Goal: Task Accomplishment & Management: Complete application form

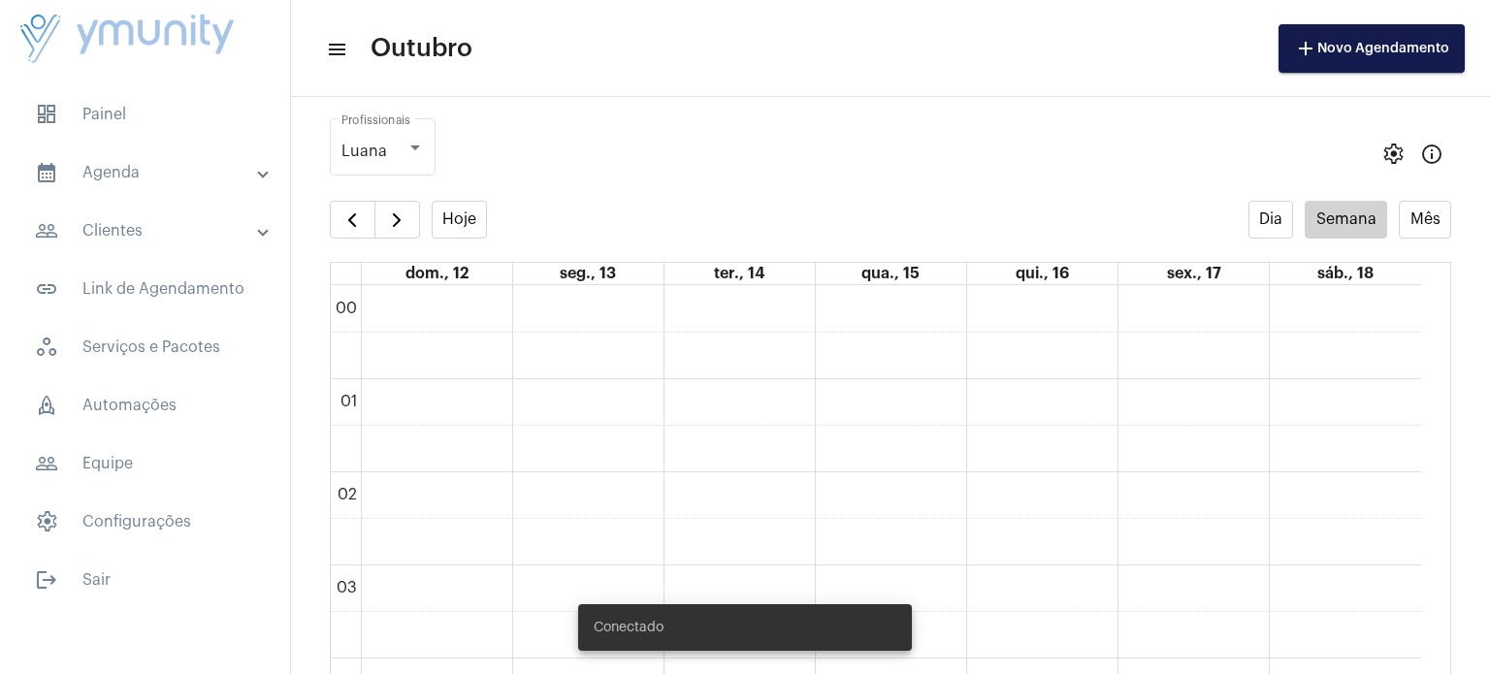
scroll to position [559, 0]
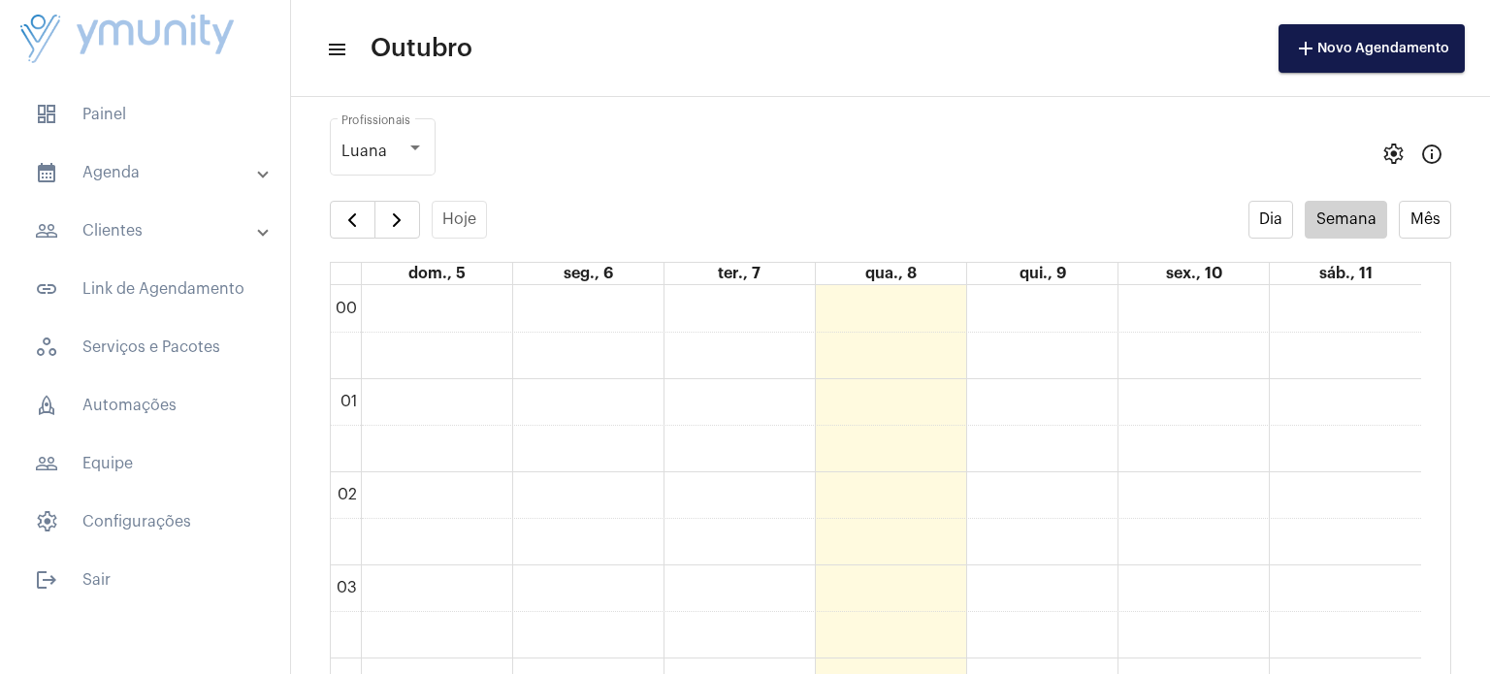
scroll to position [559, 0]
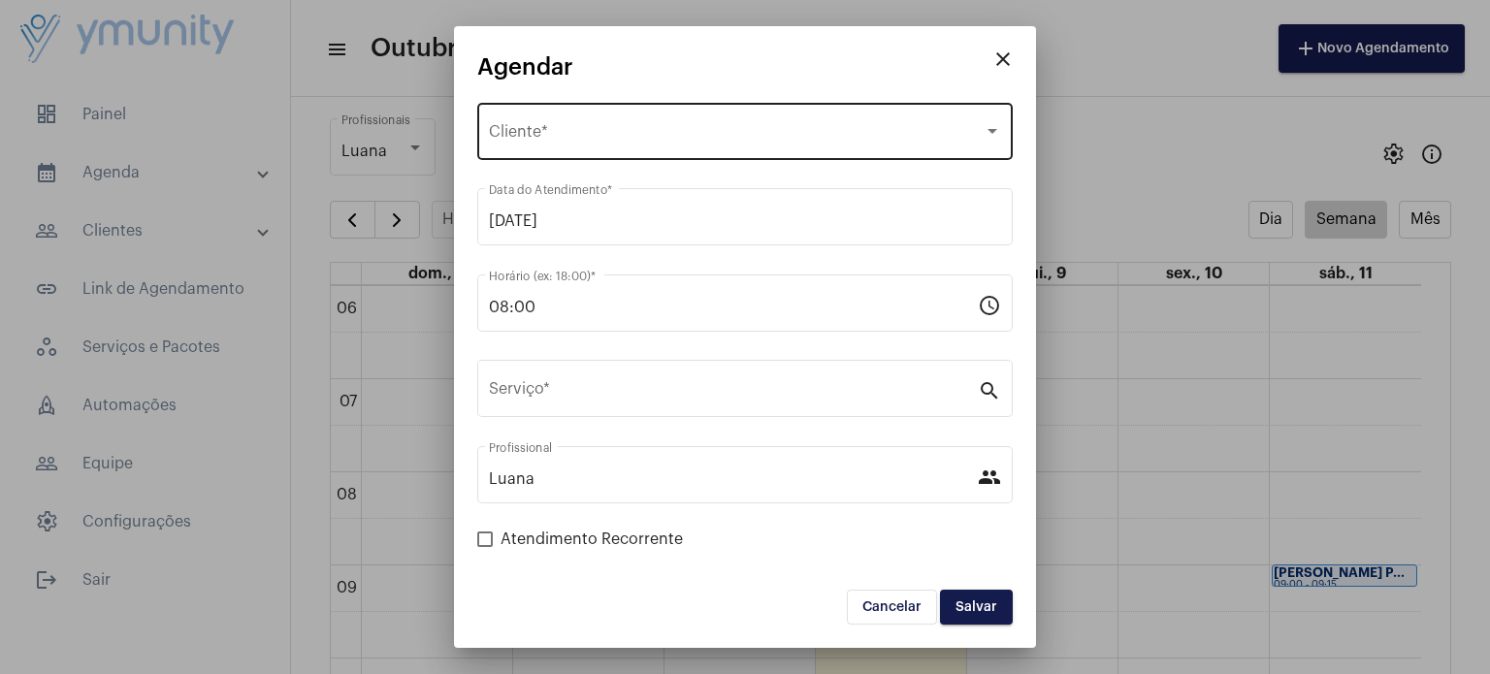
click at [678, 109] on div "Selecione o Cliente Cliente *" at bounding box center [745, 129] width 512 height 61
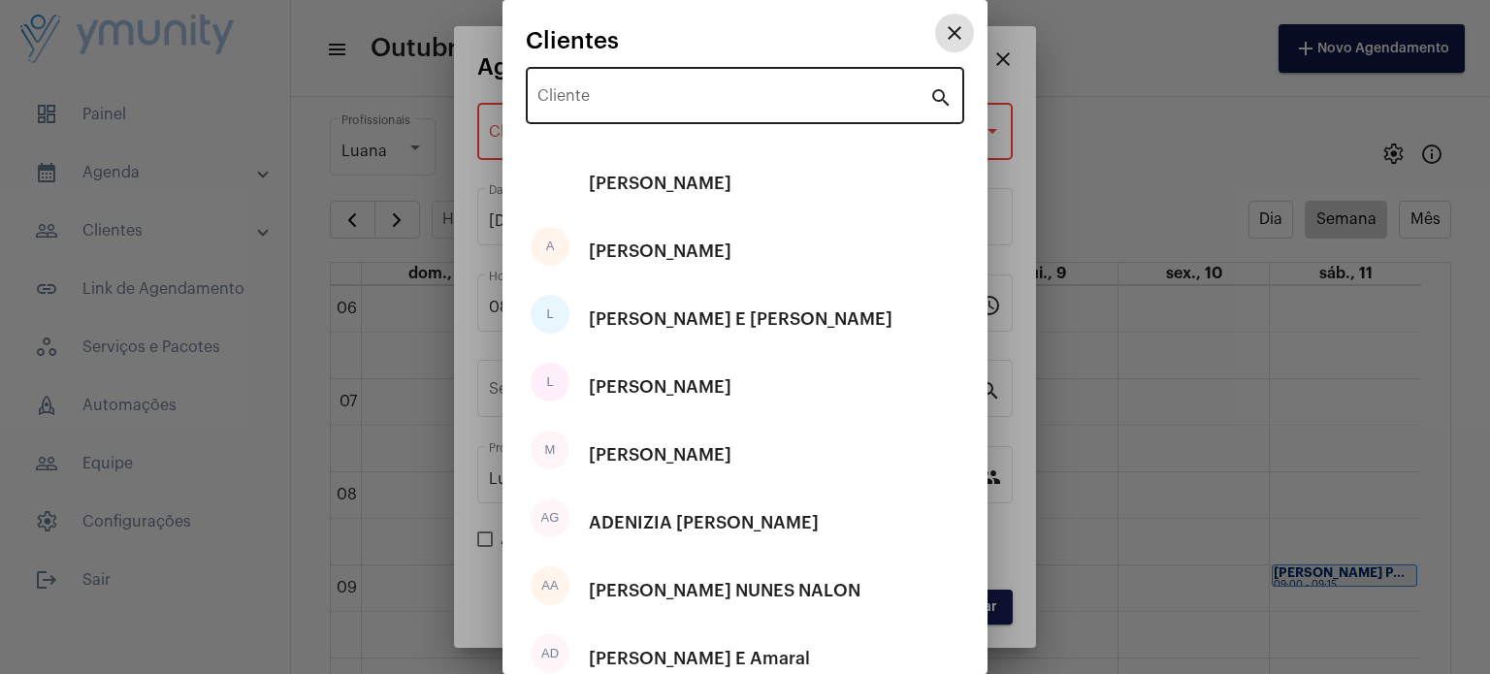
click at [681, 108] on input "Cliente" at bounding box center [733, 99] width 392 height 17
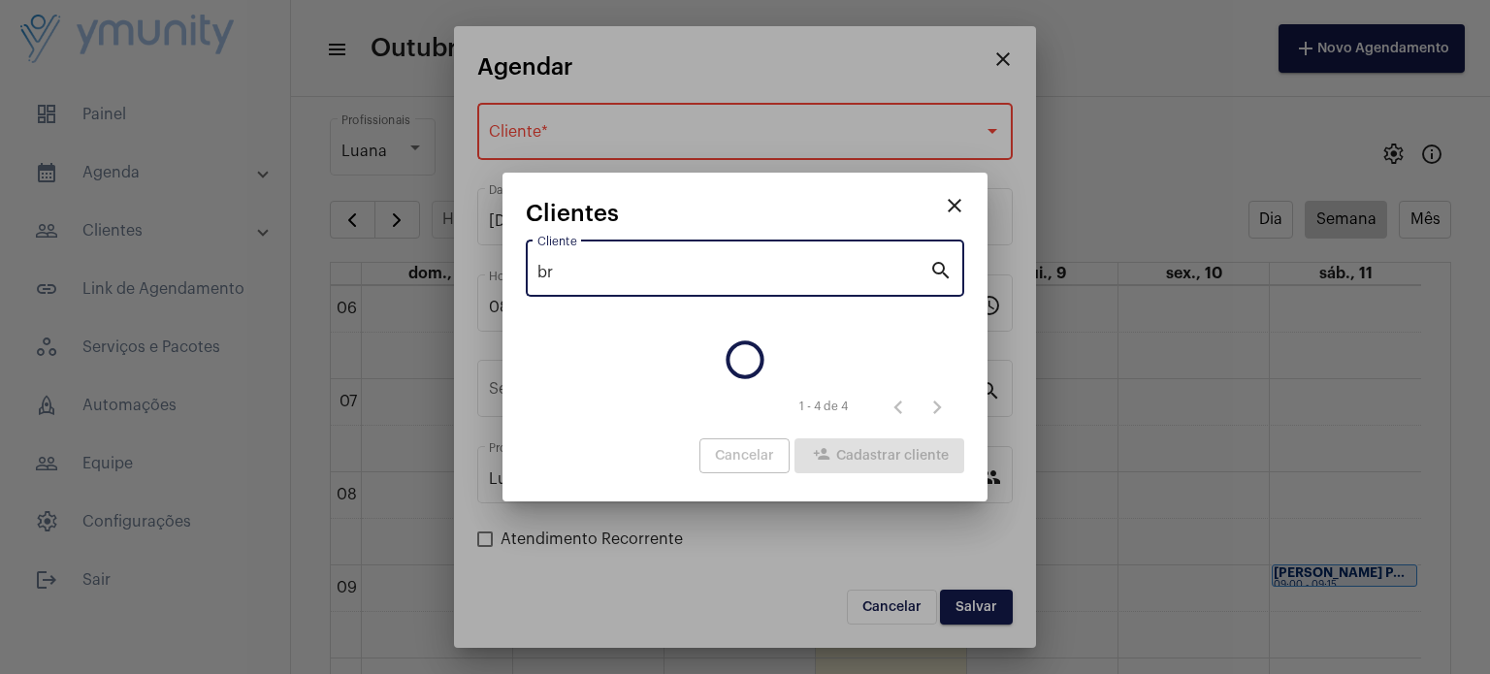
type input "b"
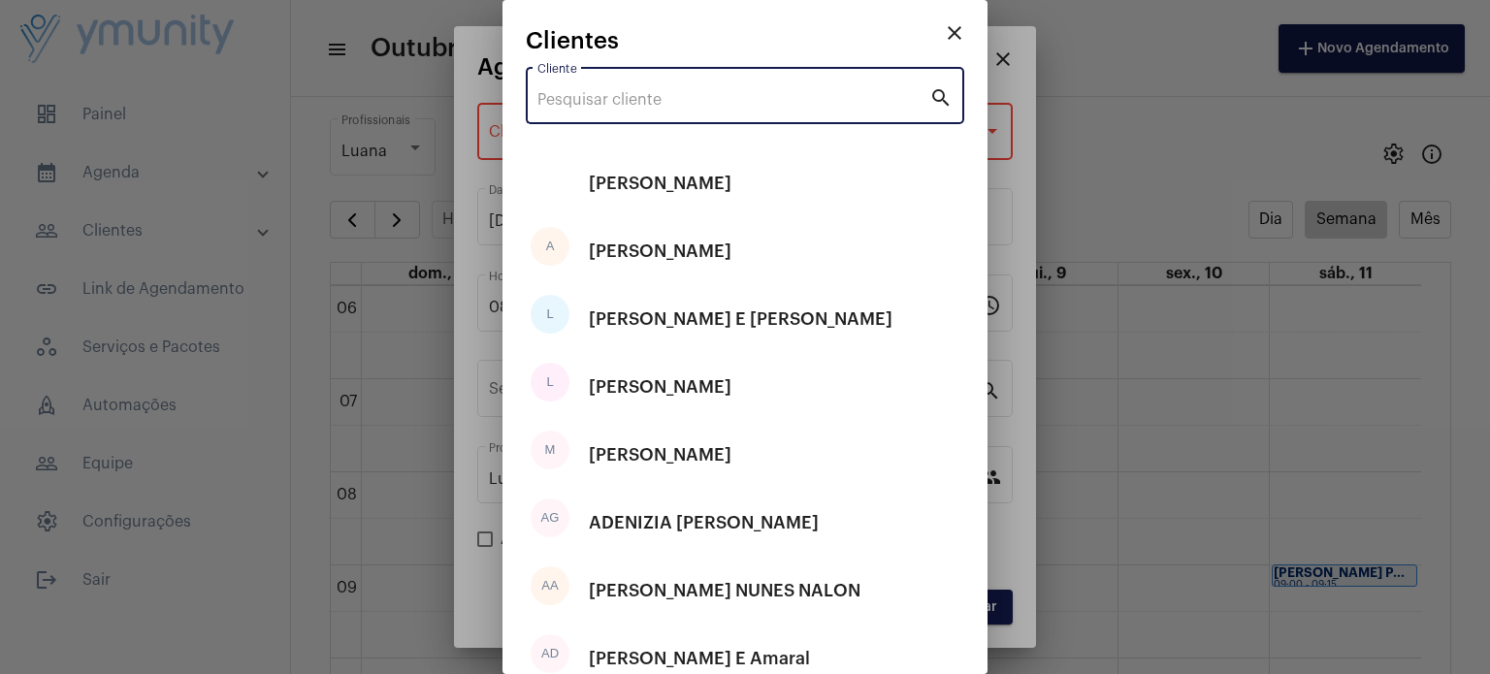
paste input "[PERSON_NAME]"
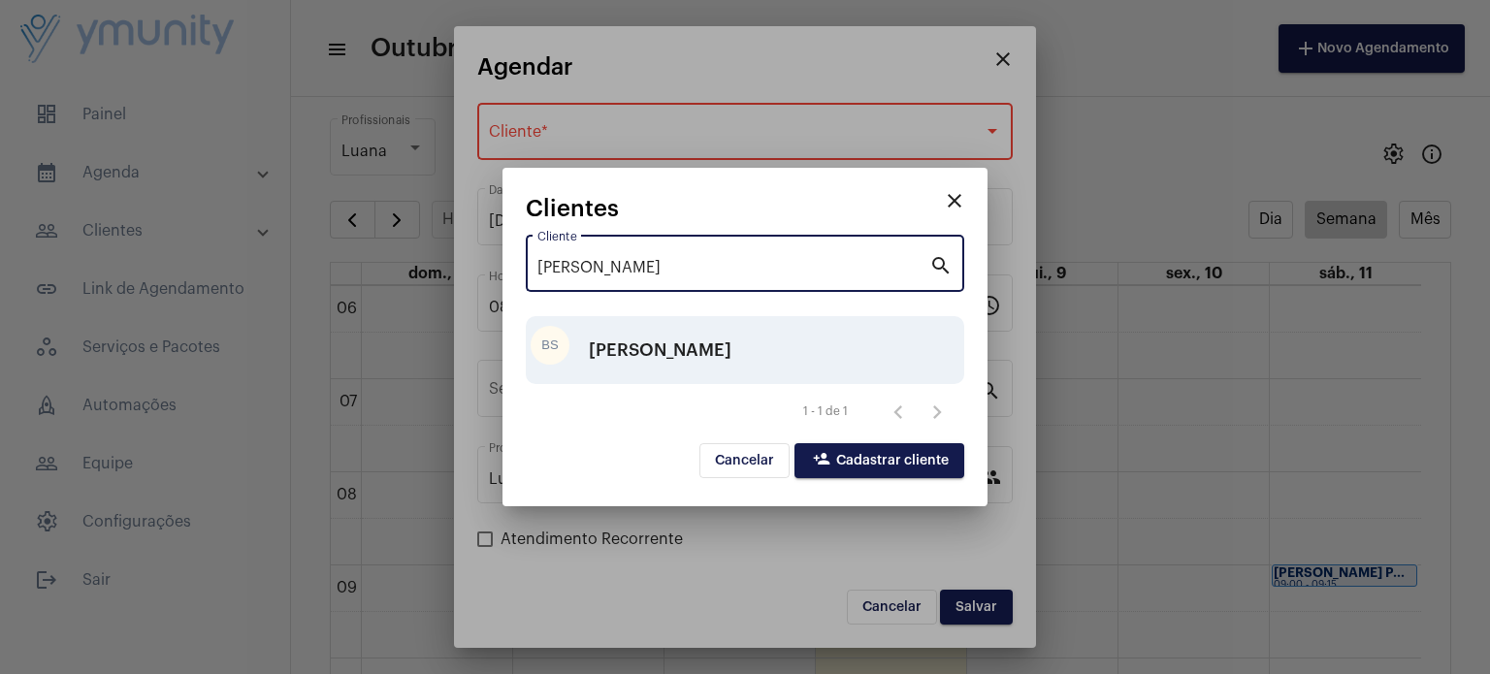
type input "[PERSON_NAME]"
click at [731, 372] on div "[PERSON_NAME]" at bounding box center [660, 350] width 143 height 58
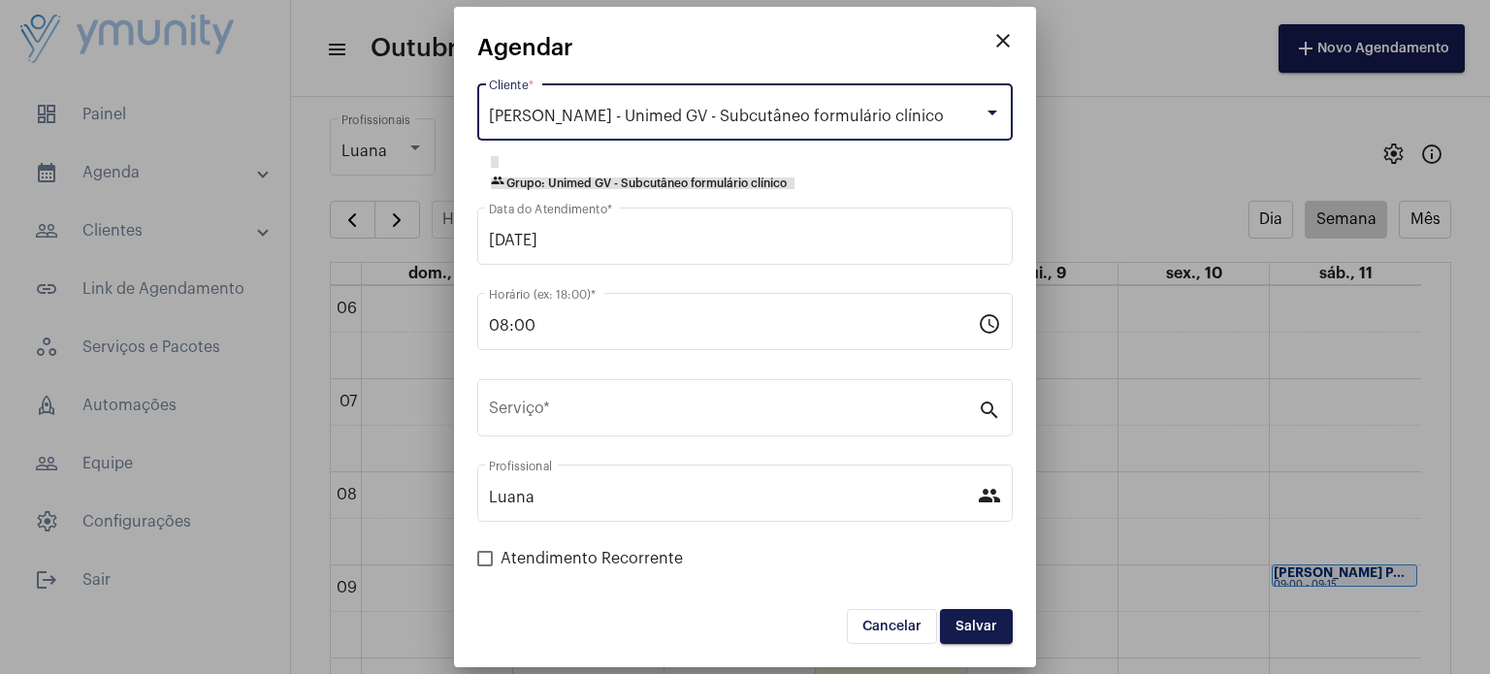
click at [944, 123] on span "[PERSON_NAME] - Unimed GV - Subcutâneo formulário clínico" at bounding box center [716, 117] width 455 height 16
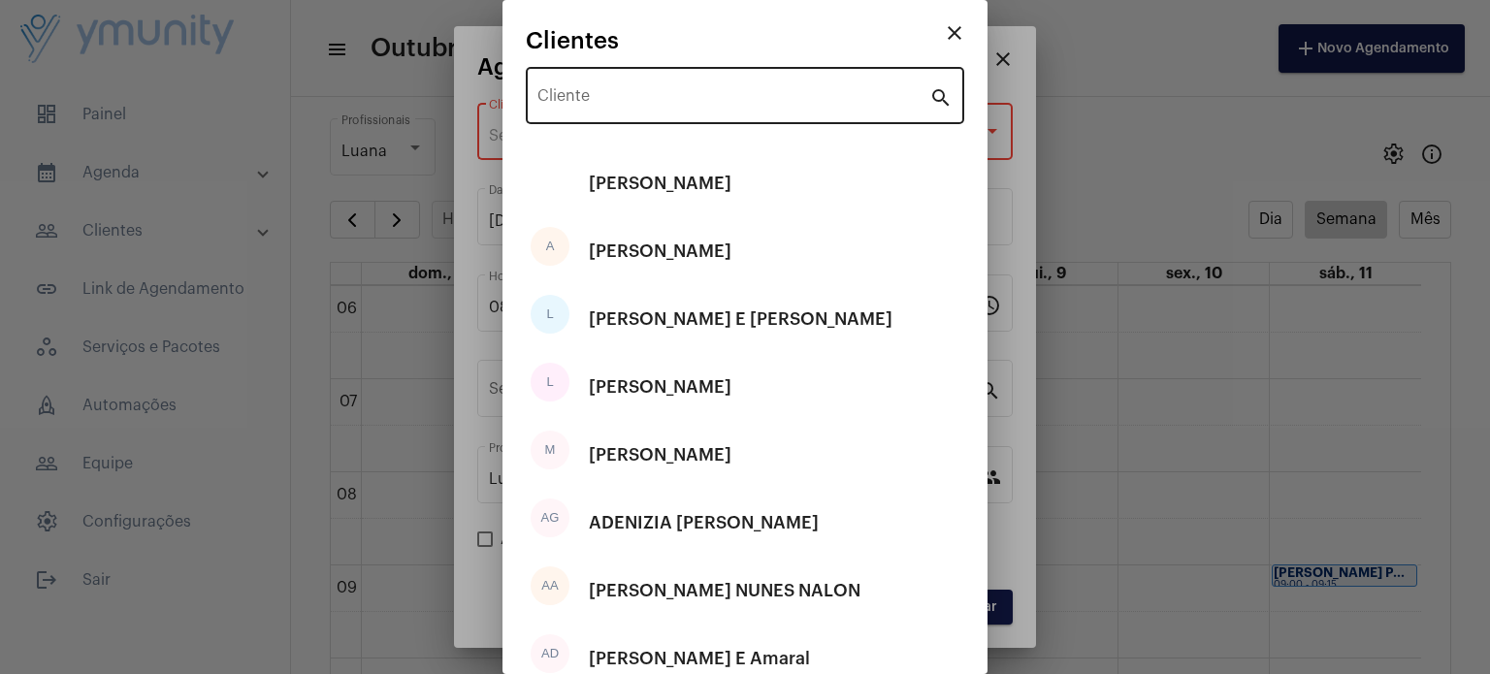
click at [815, 84] on div "Cliente" at bounding box center [733, 93] width 392 height 61
paste input "Bruno Santiago Ribeiro Bonfim Costa"
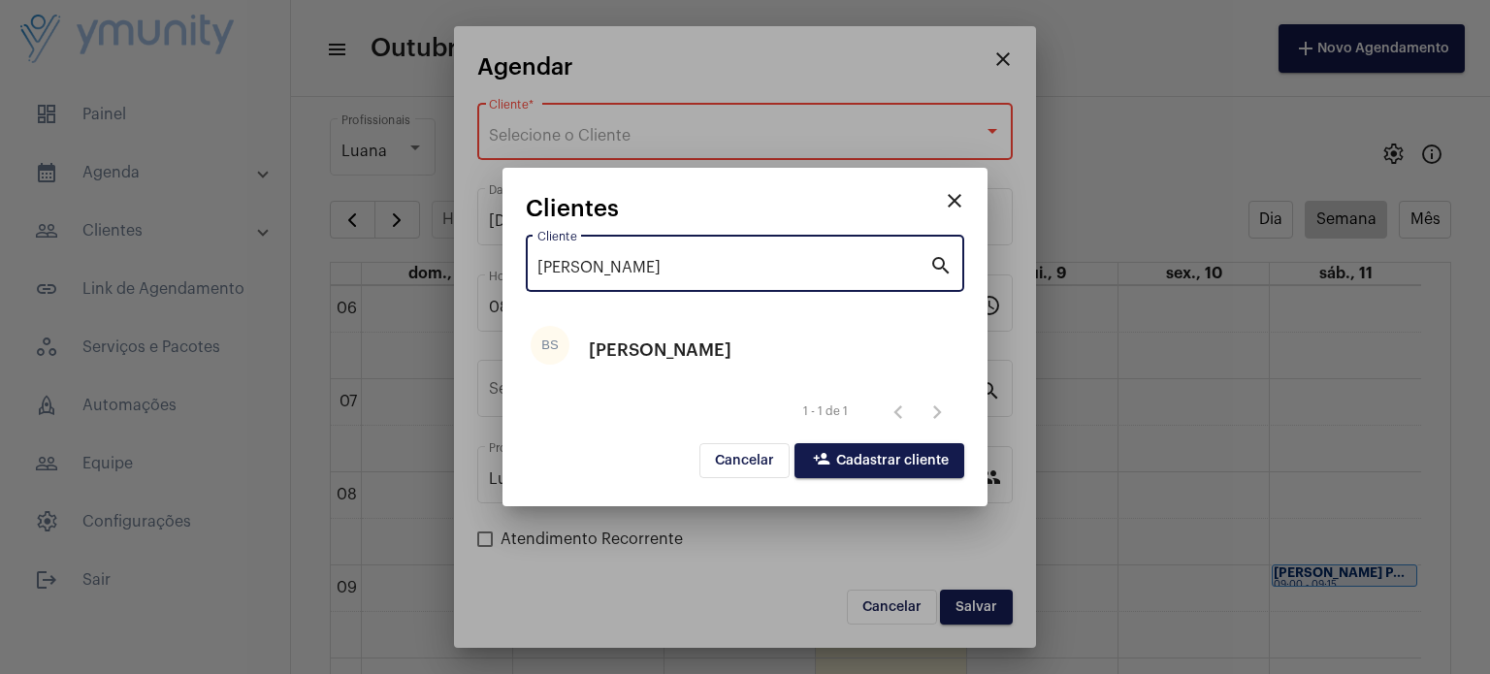
type input "Bruno Santiago Ribeiro Bonfim Costa"
click at [875, 461] on span "person_add Cadastrar cliente" at bounding box center [879, 461] width 139 height 14
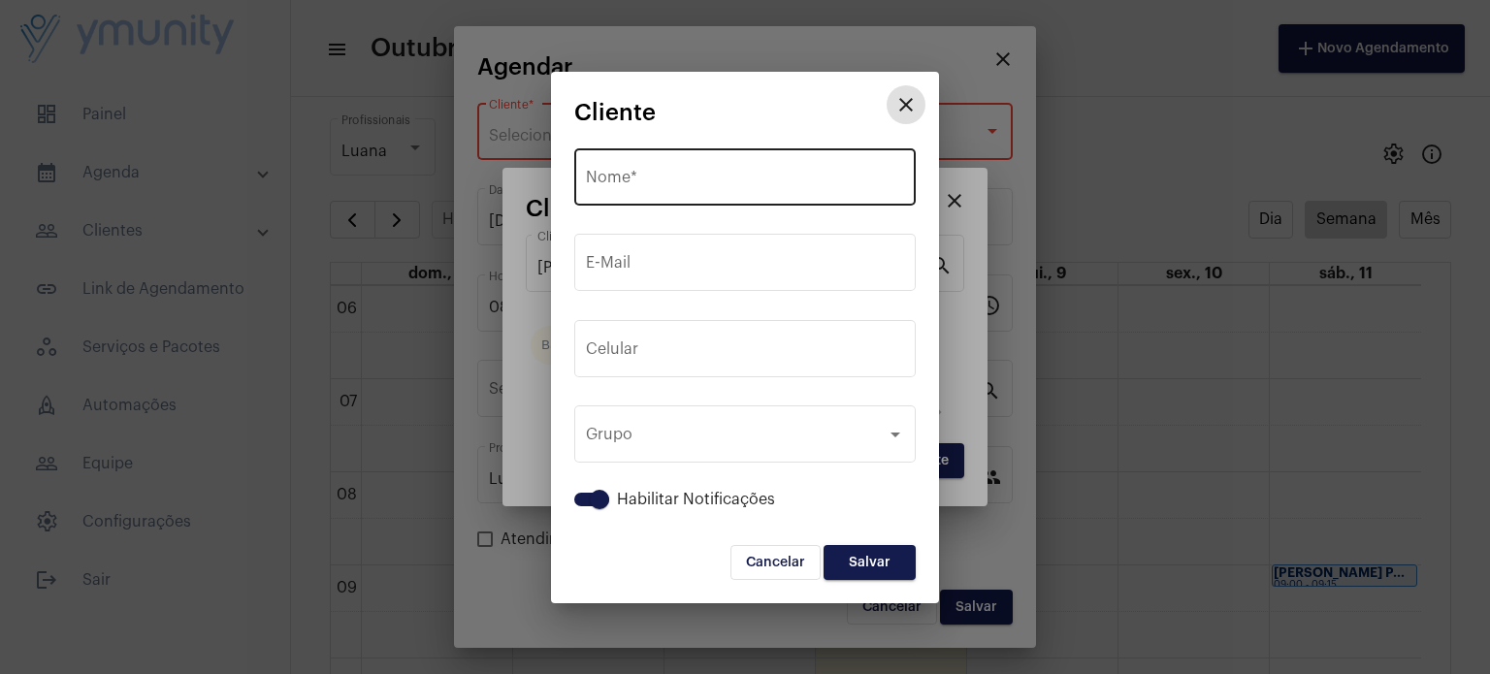
click at [753, 178] on input "Nome *" at bounding box center [745, 181] width 318 height 17
paste input "Bruno Santiago Ribeiro Bonfim Costa"
type input "Bruno Santiago Ribeiro Bonfim Costa"
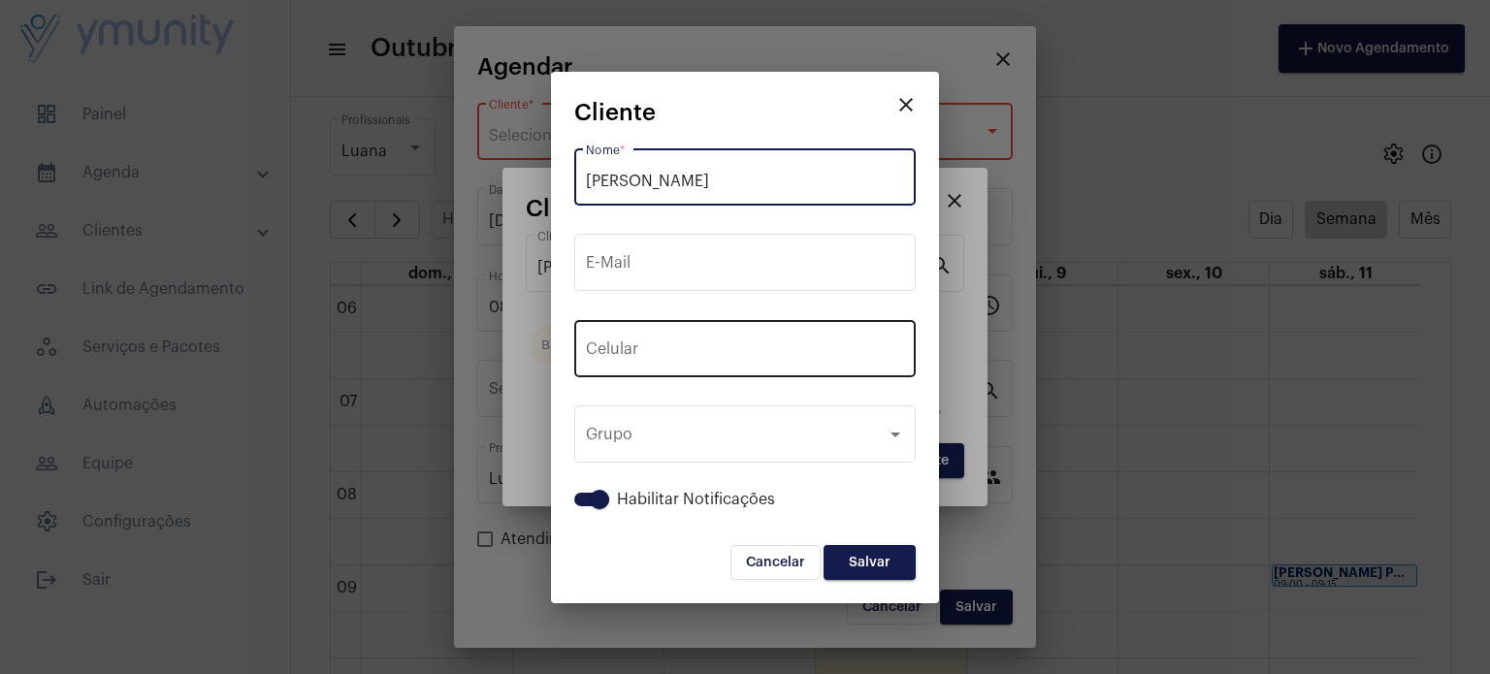
click at [754, 342] on div "+55 Celular" at bounding box center [745, 346] width 318 height 61
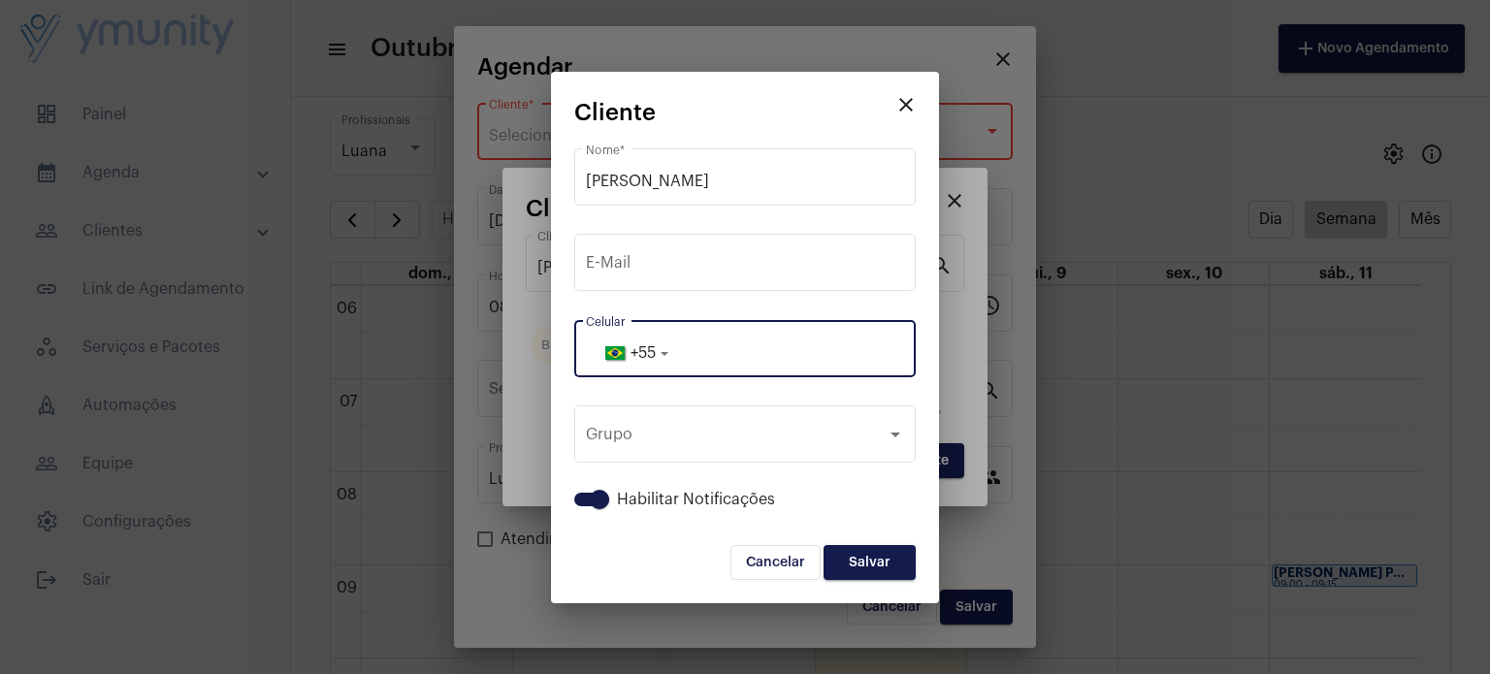
paste input "3398679427"
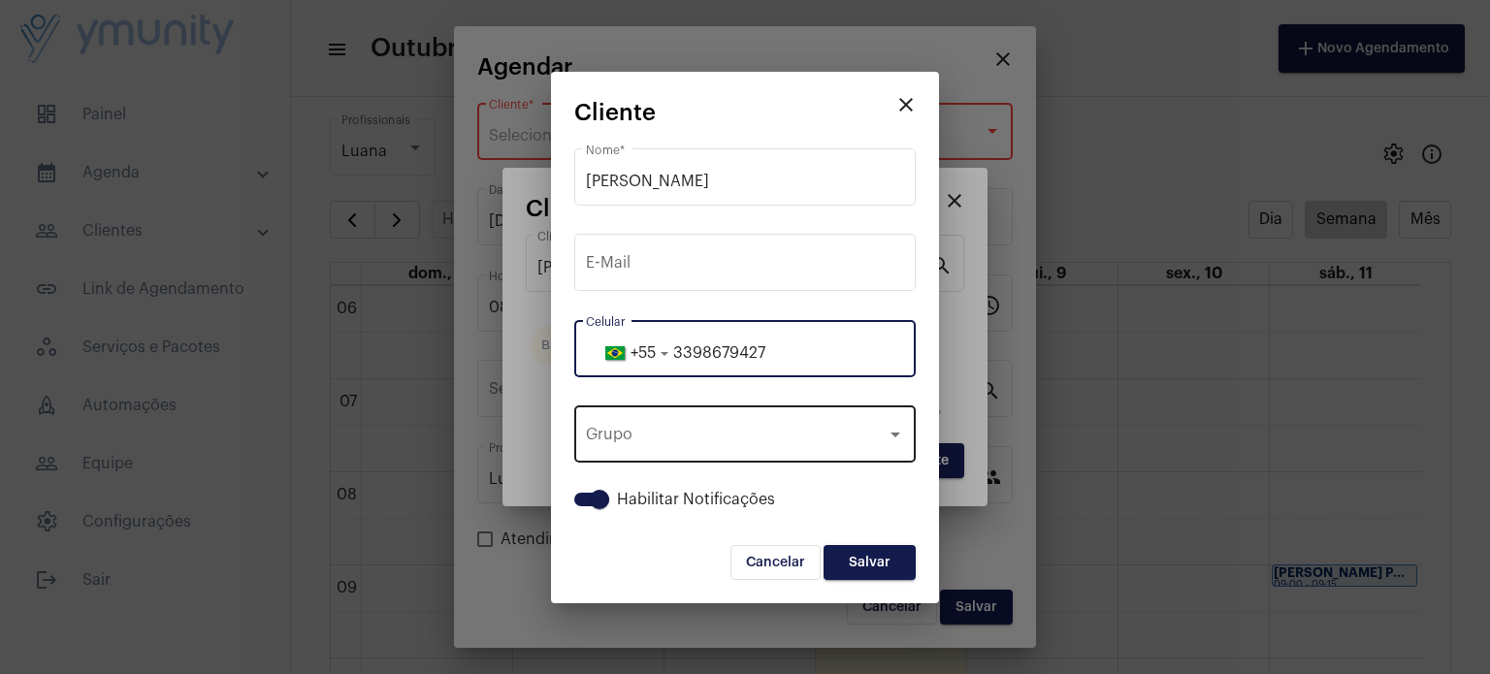
type input "3398679427"
click at [826, 430] on div "Grupo" at bounding box center [736, 438] width 301 height 17
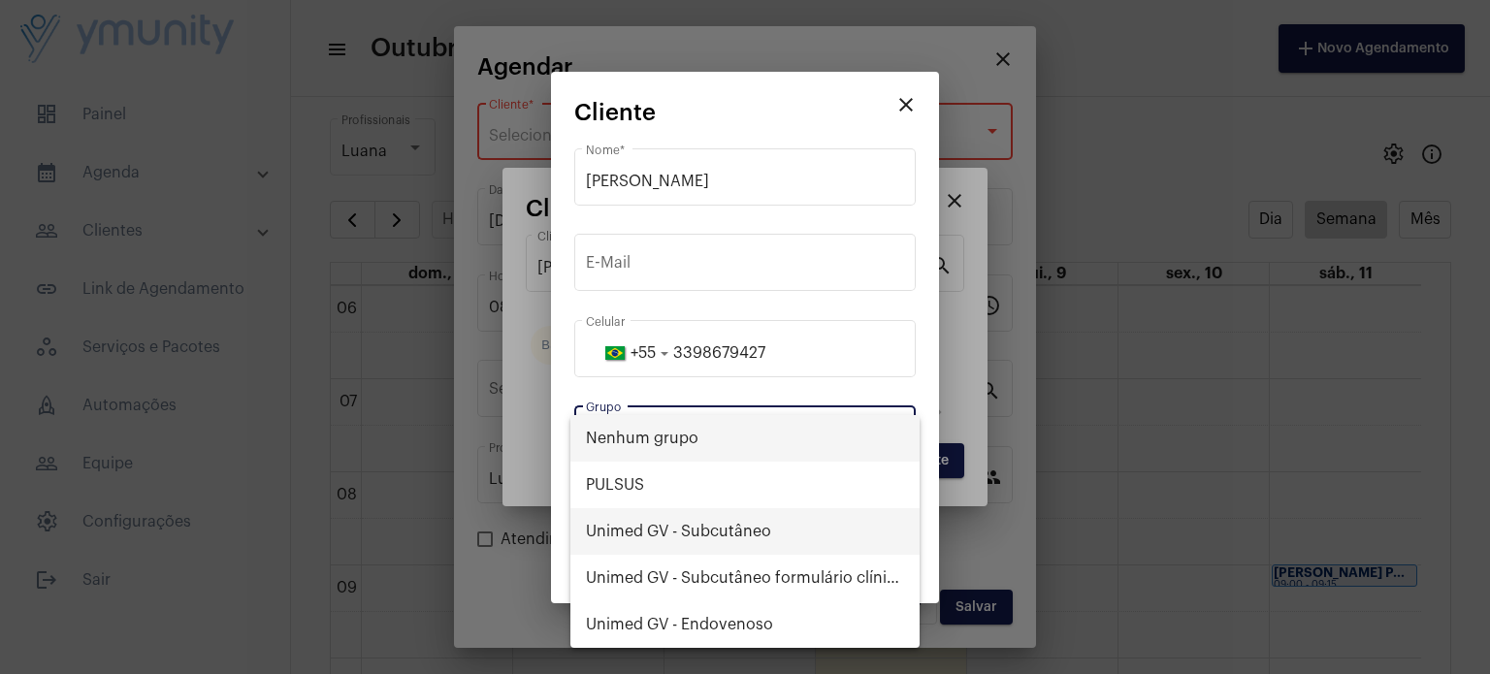
click at [750, 528] on span "Unimed GV - Subcutâneo" at bounding box center [745, 531] width 318 height 47
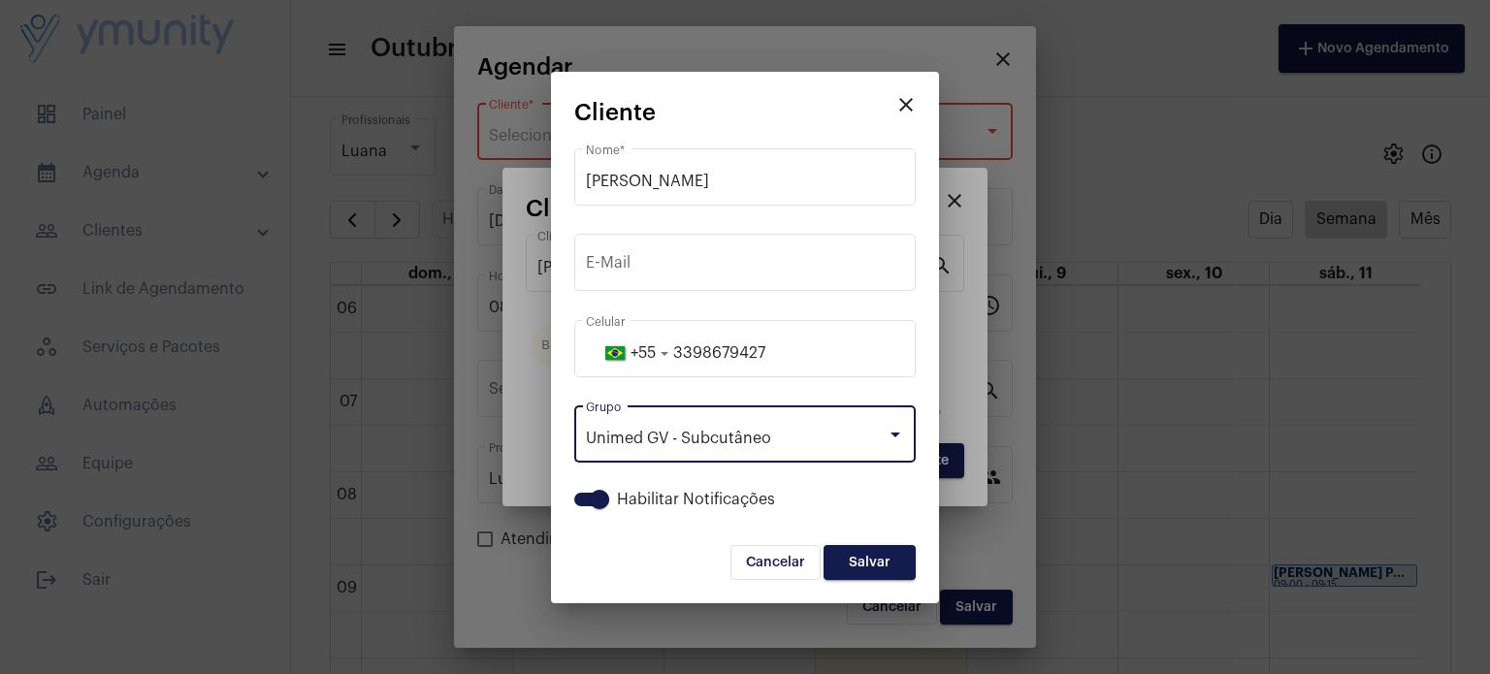
click at [869, 567] on span "Salvar" at bounding box center [870, 563] width 42 height 14
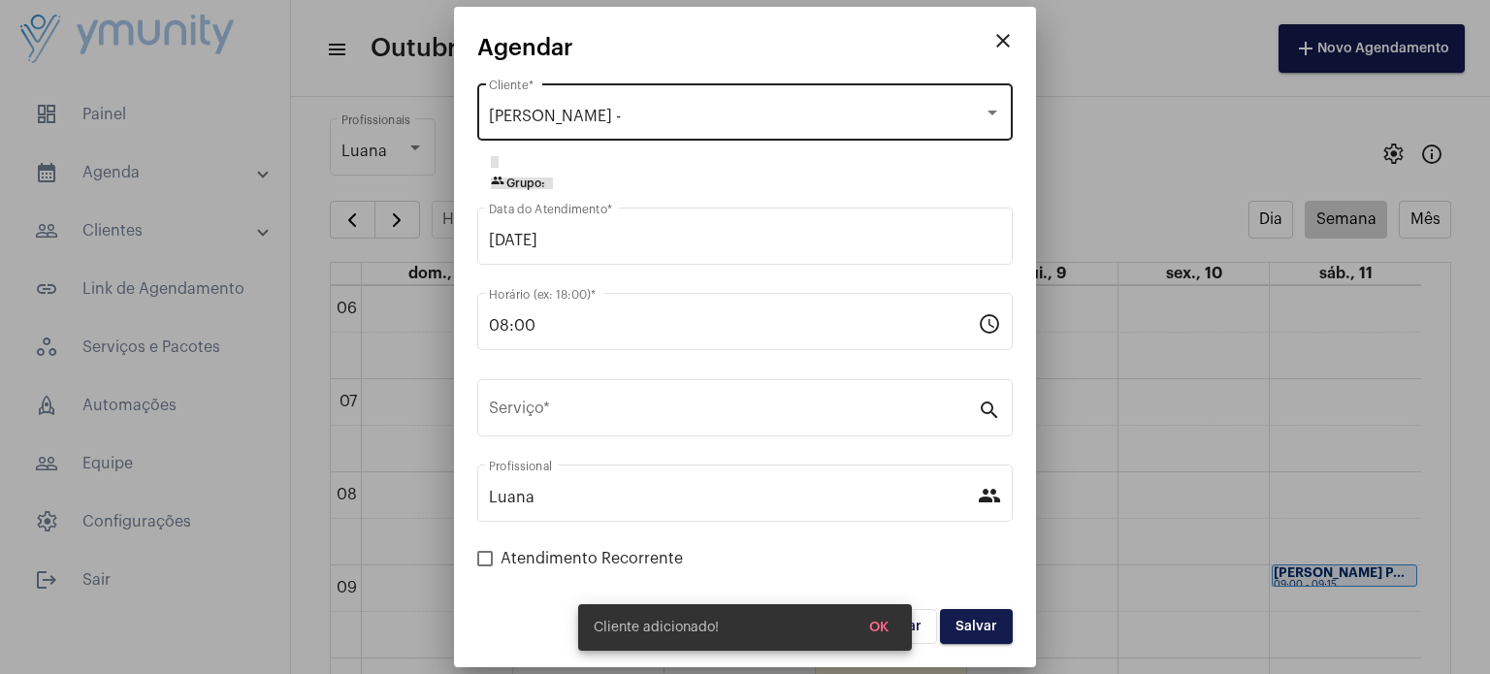
drag, startPoint x: 572, startPoint y: 316, endPoint x: 452, endPoint y: 317, distance: 120.3
click at [452, 317] on div "close Agendar Bruno Santiago Ribeiro Bonfim Costa - Cliente * group Grupo: 08/1…" at bounding box center [745, 337] width 1490 height 674
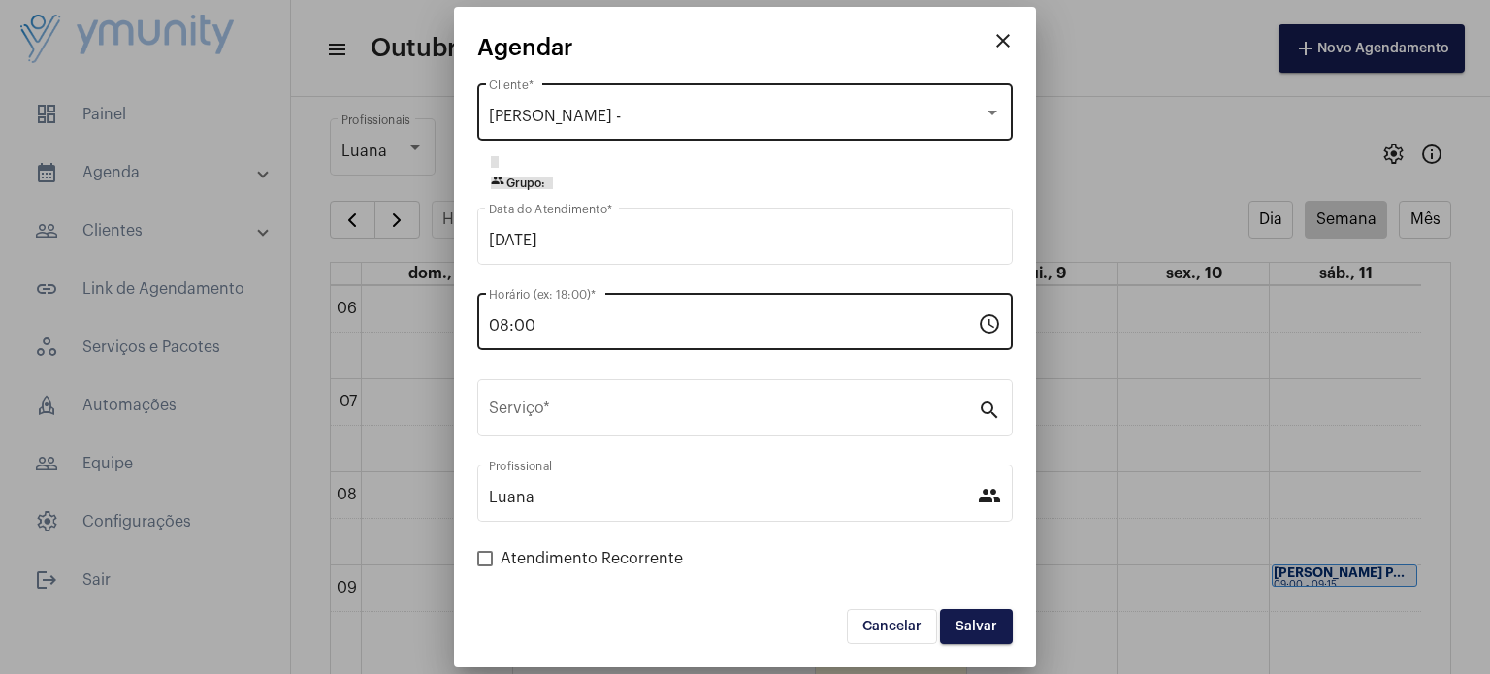
click at [564, 333] on input "08:00" at bounding box center [733, 325] width 489 height 17
drag, startPoint x: 564, startPoint y: 333, endPoint x: 469, endPoint y: 332, distance: 95.1
click at [469, 332] on mat-dialog-container "close Agendar Bruno Santiago Ribeiro Bonfim Costa - Cliente * group Grupo: 08/1…" at bounding box center [745, 337] width 582 height 661
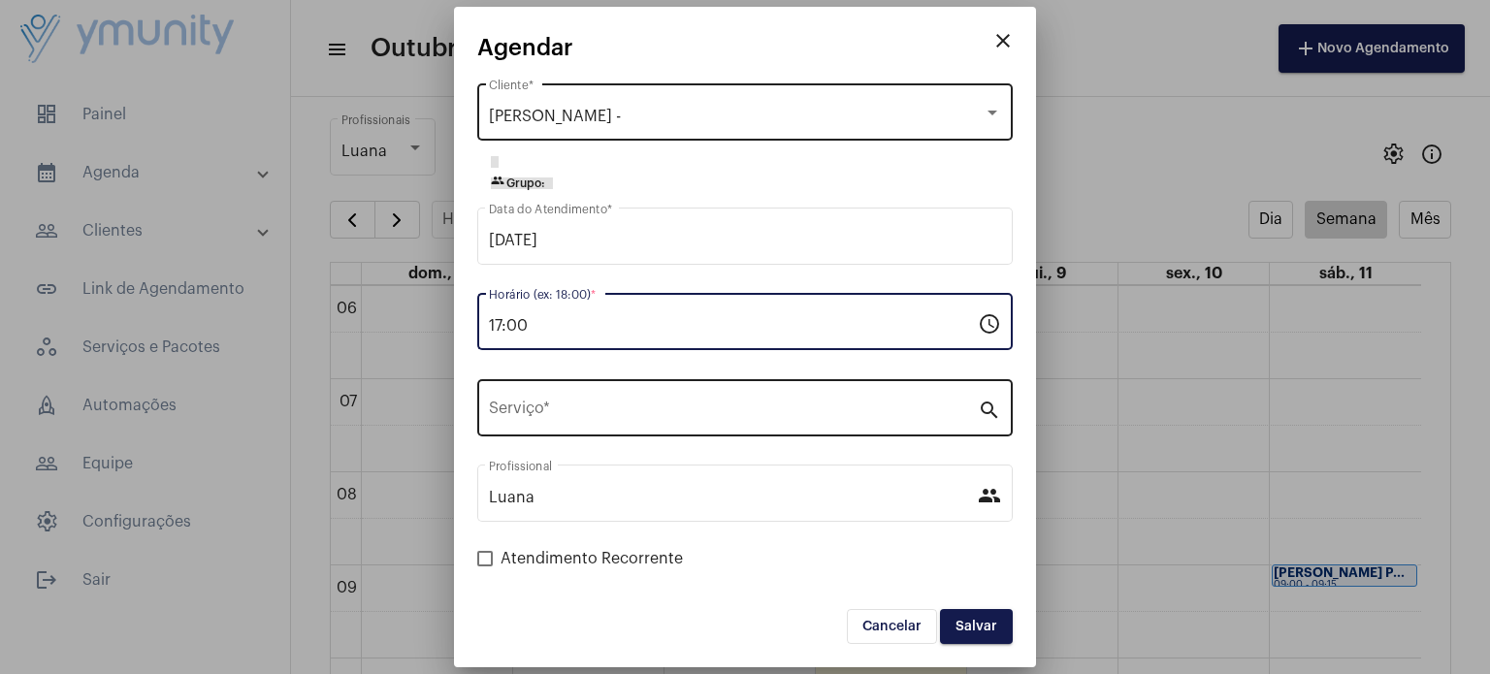
type input "17:00"
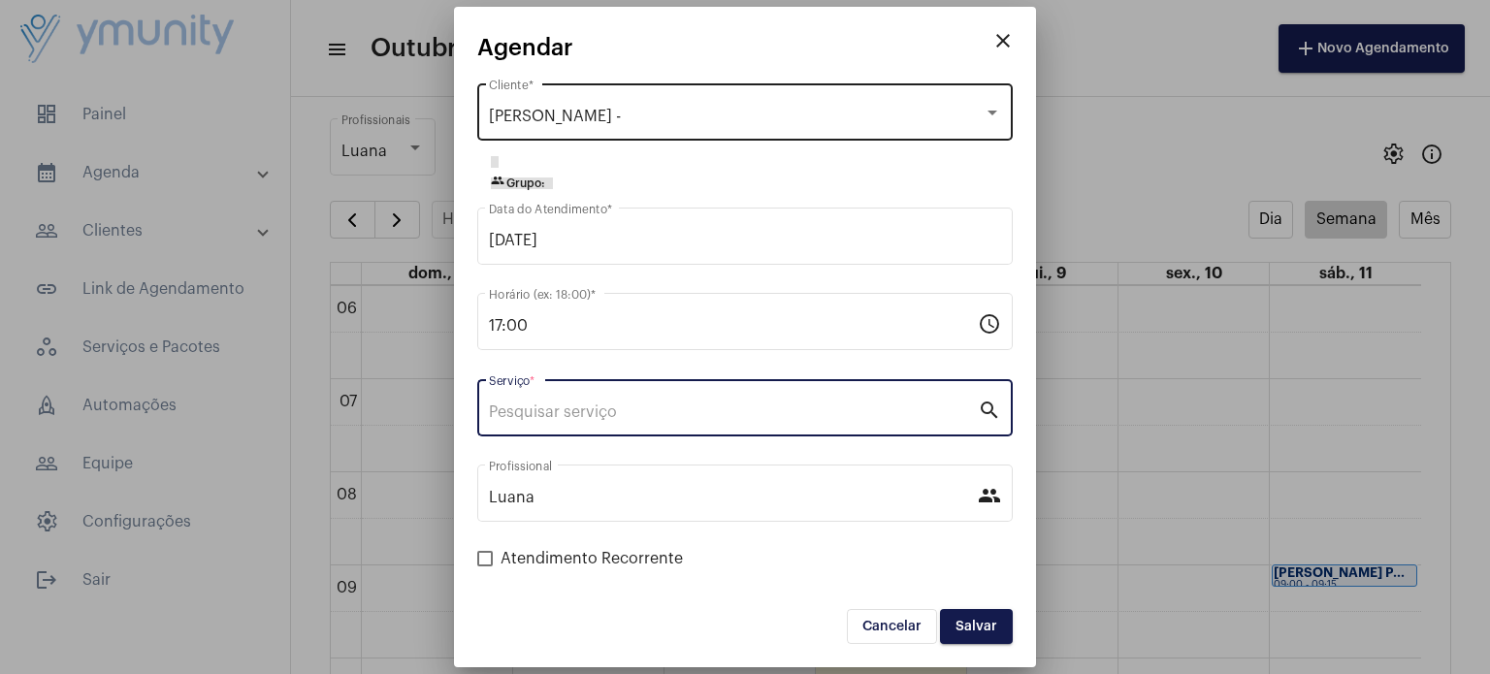
click at [618, 418] on input "Serviço *" at bounding box center [733, 412] width 489 height 17
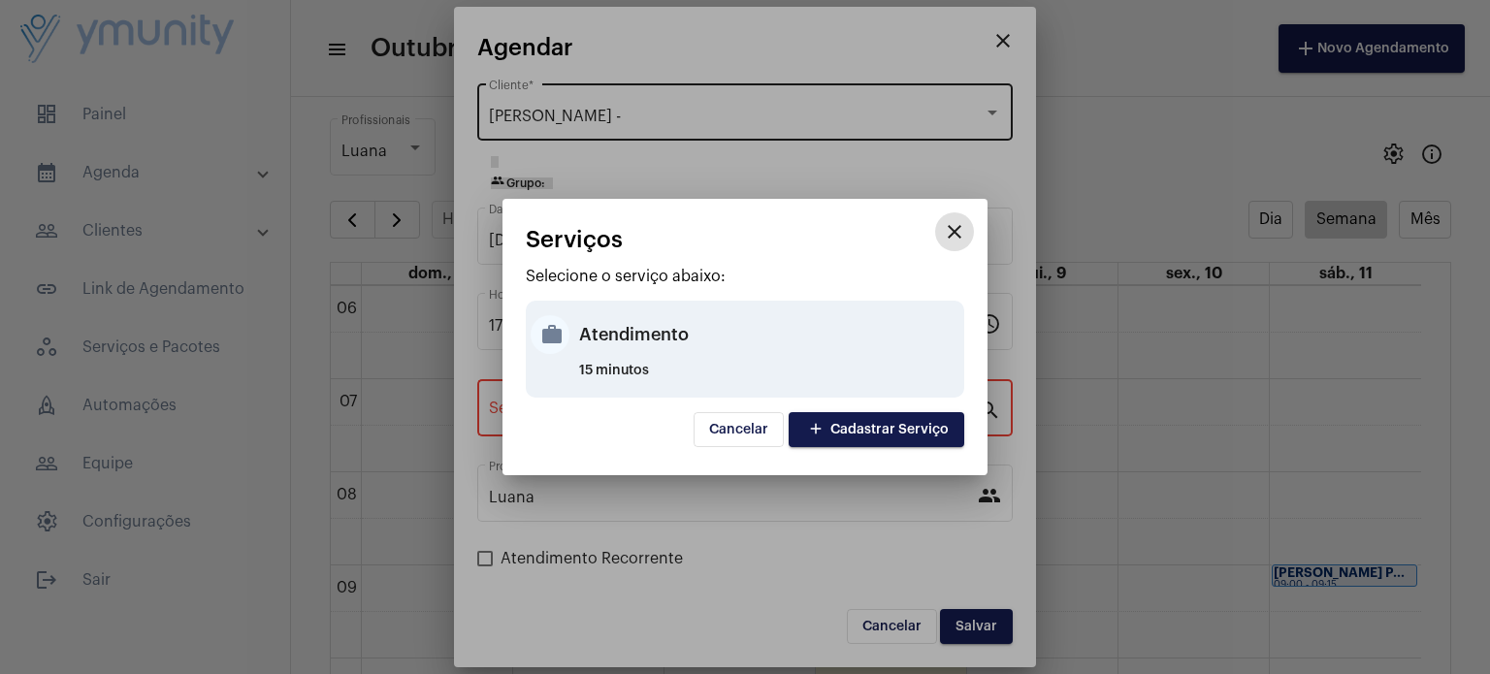
click at [636, 343] on div "Atendimento" at bounding box center [769, 335] width 380 height 58
type input "Atendimento"
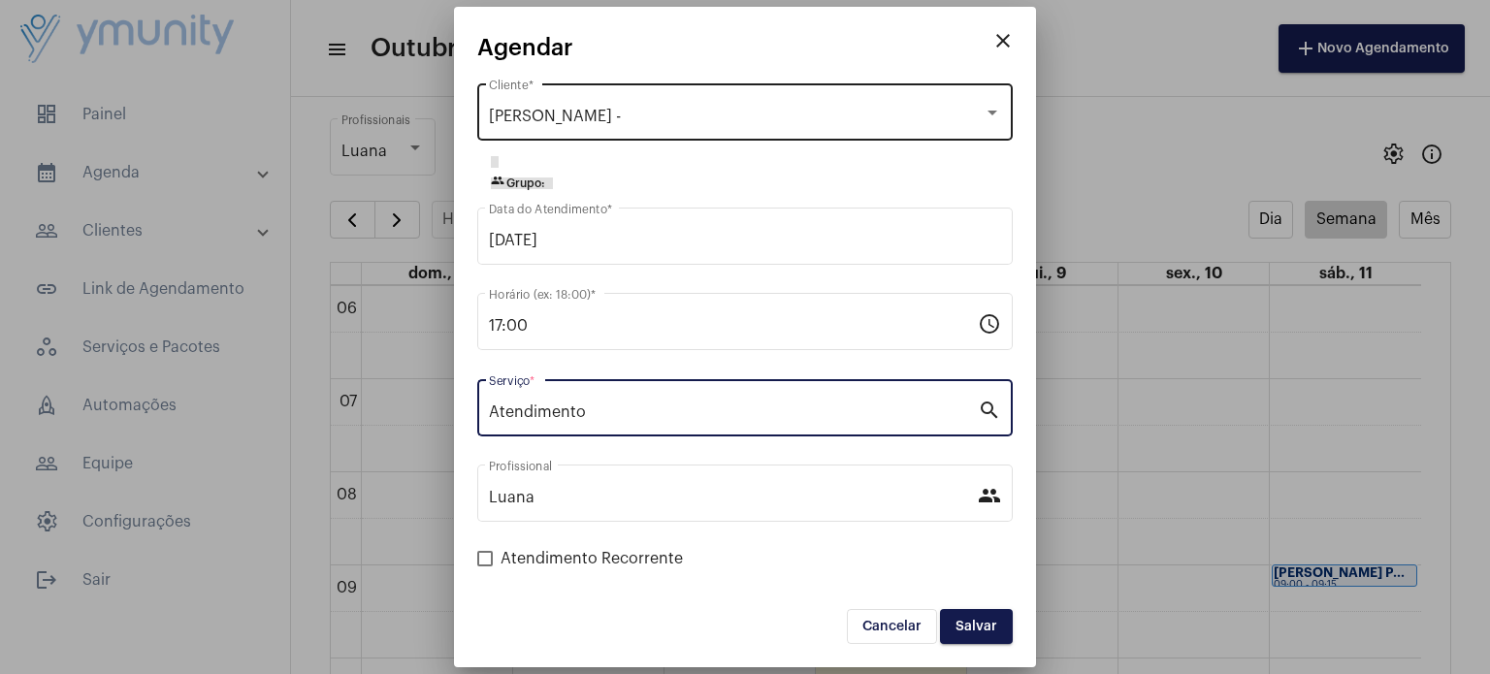
click at [960, 624] on span "Salvar" at bounding box center [976, 627] width 42 height 14
